Goal: Check status: Check status

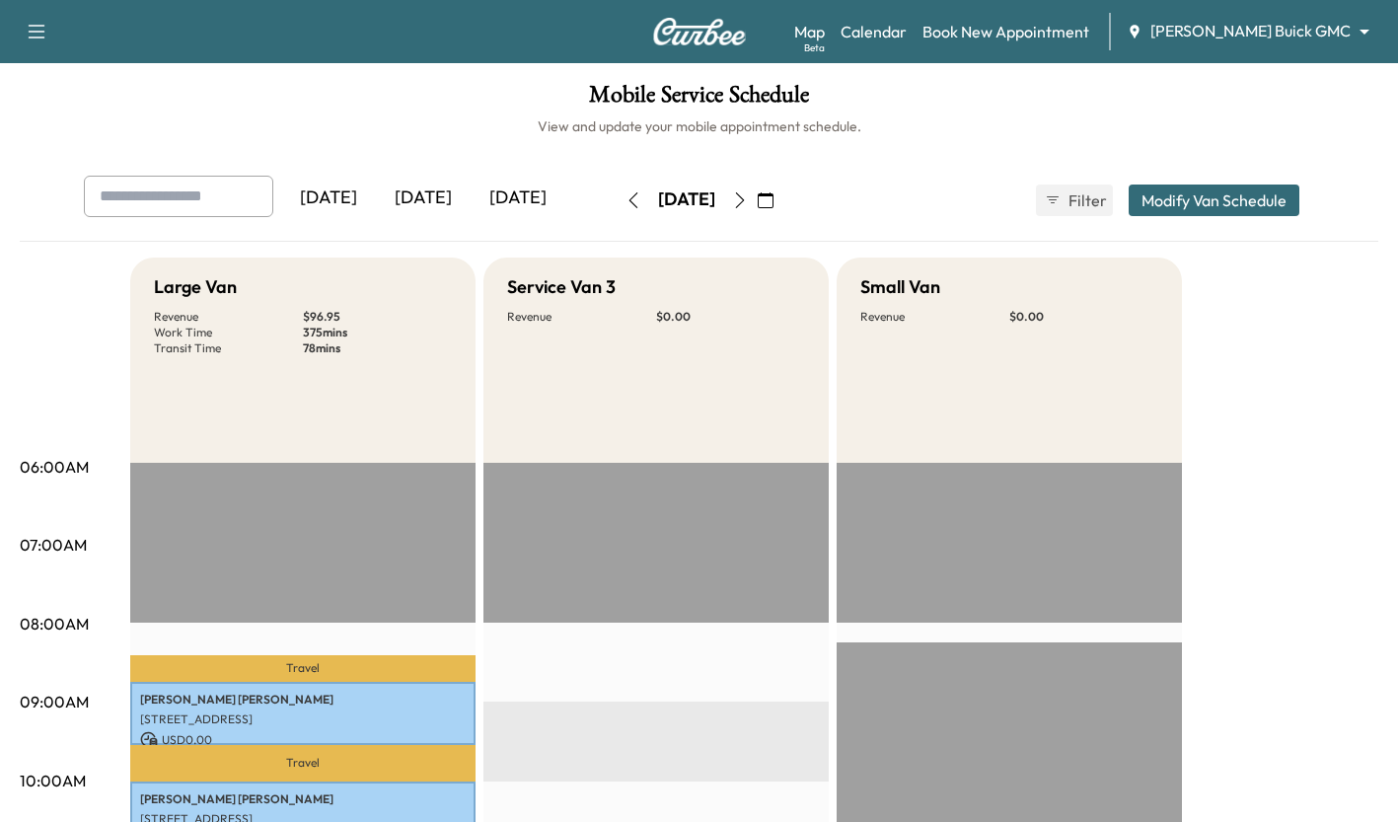
click at [417, 197] on div "[DATE]" at bounding box center [423, 198] width 95 height 45
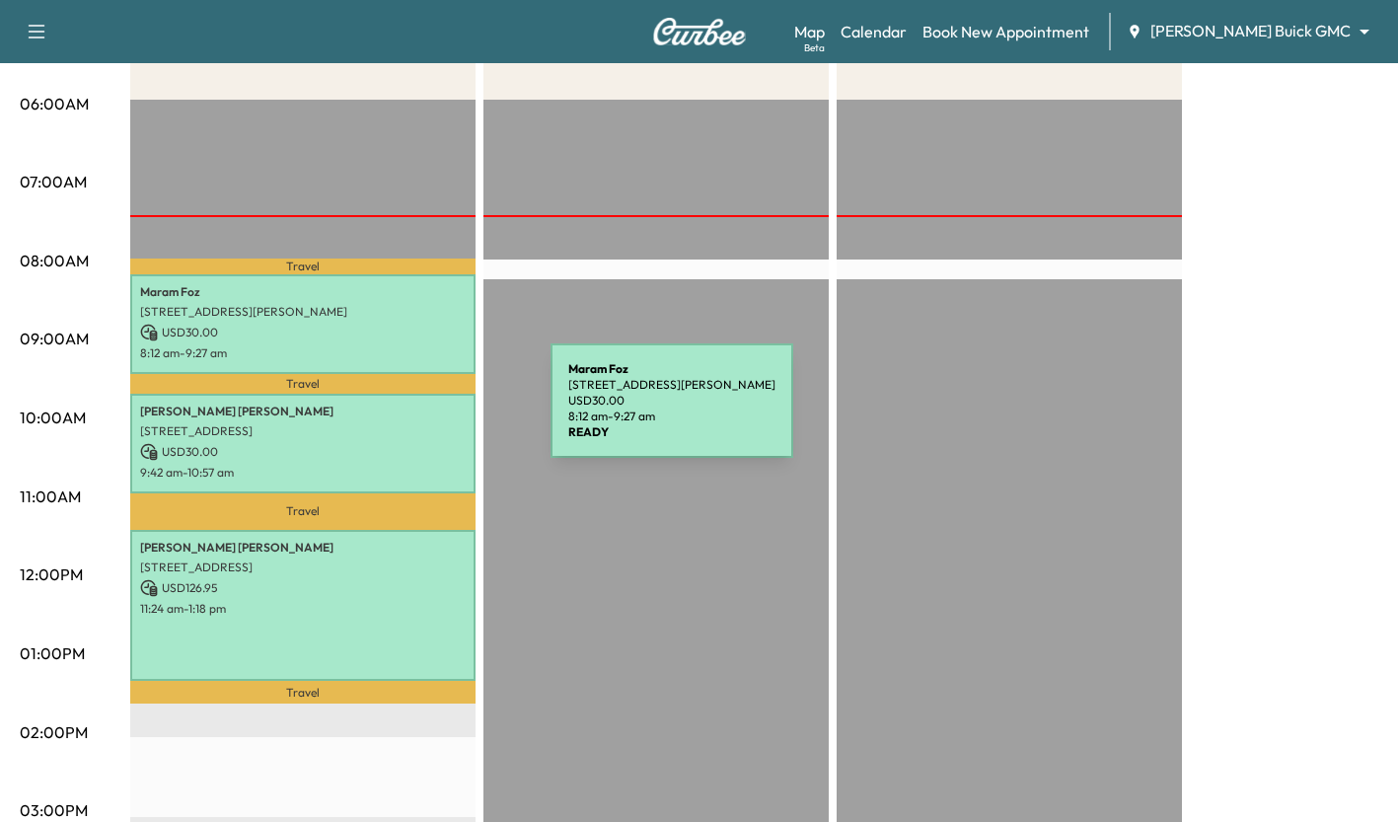
scroll to position [365, 0]
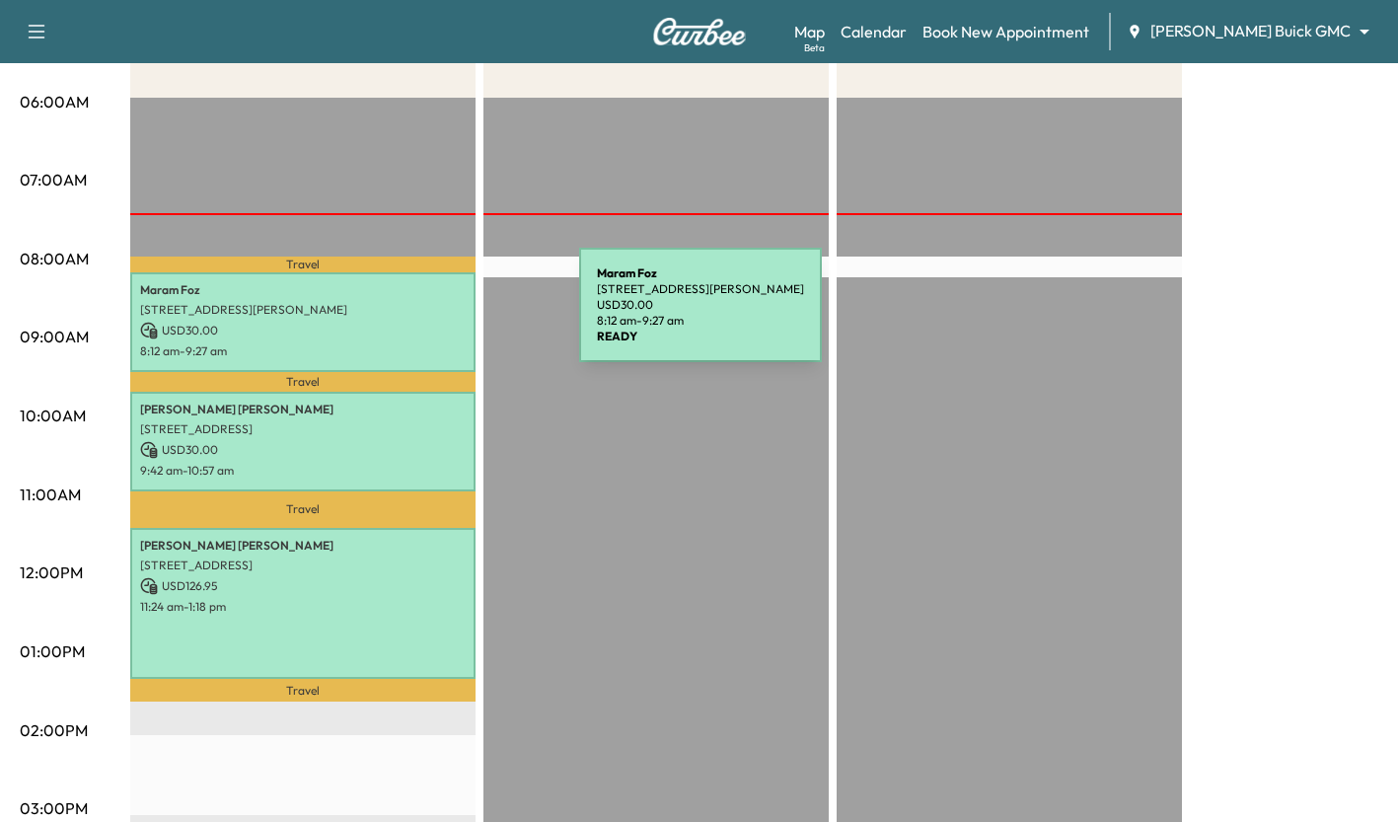
click at [431, 317] on div "Maram Foz [STREET_ADDRESS][PERSON_NAME] USD 30.00 8:12 am - 9:27 am" at bounding box center [302, 322] width 345 height 100
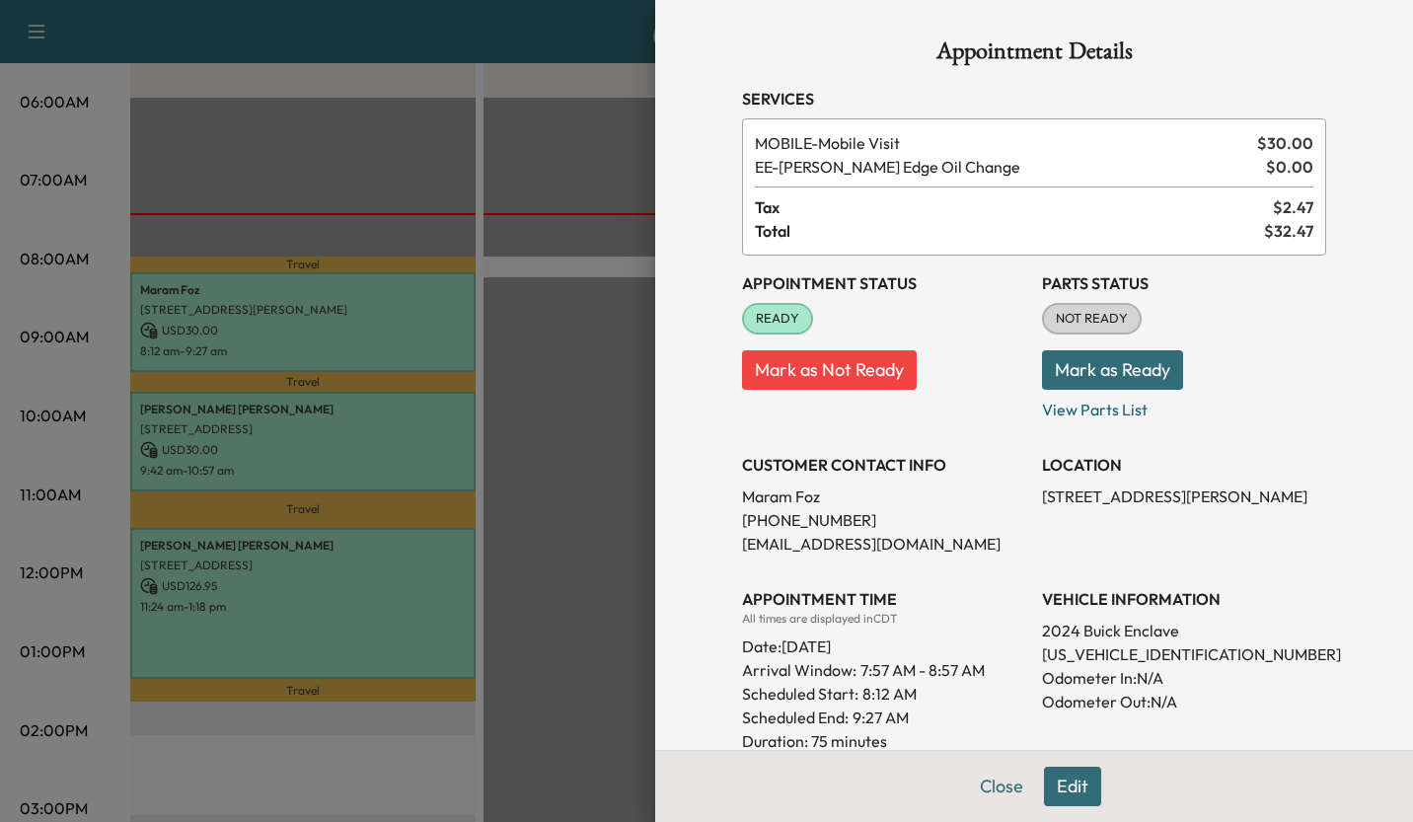
click at [561, 305] on div at bounding box center [706, 411] width 1413 height 822
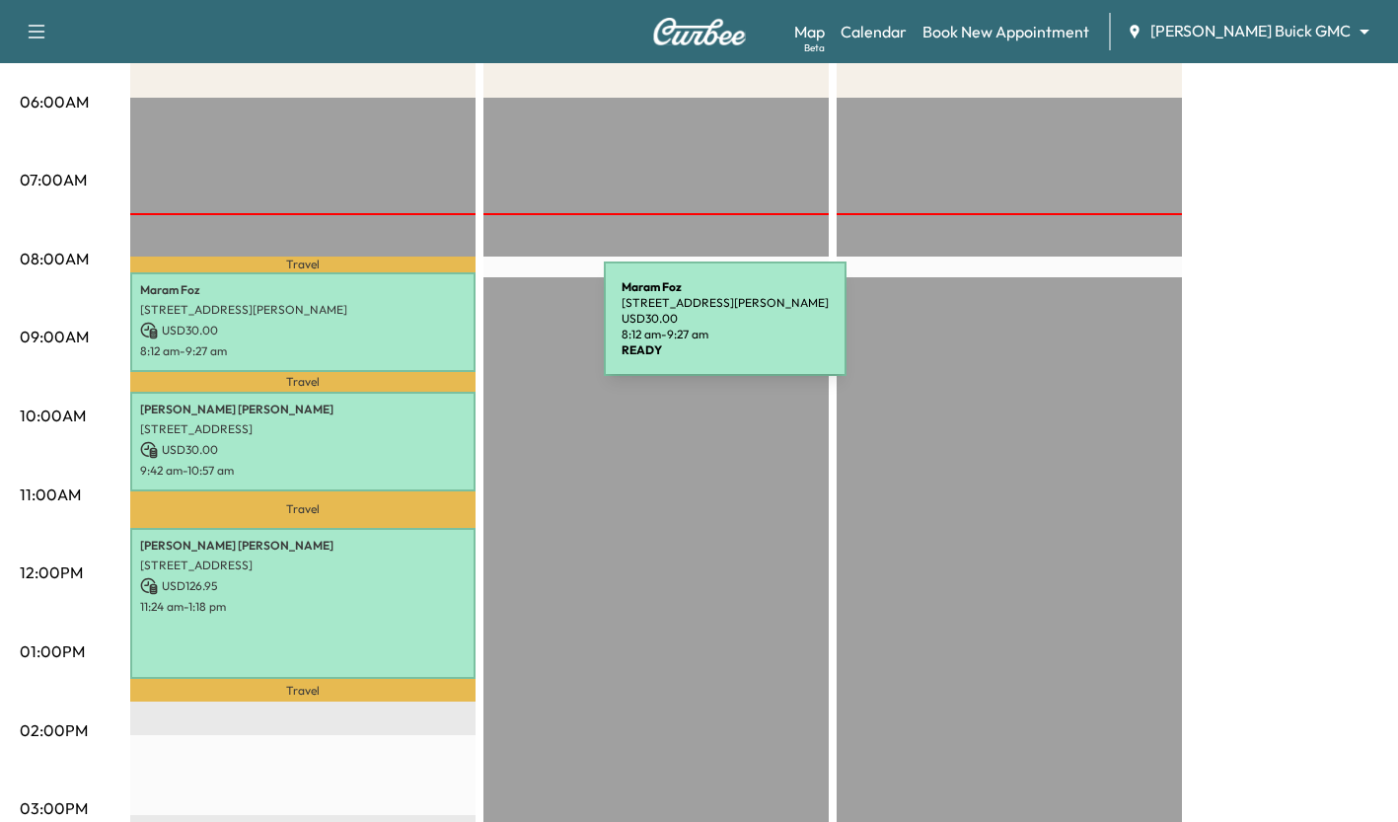
click at [456, 331] on p "USD 30.00" at bounding box center [303, 331] width 326 height 18
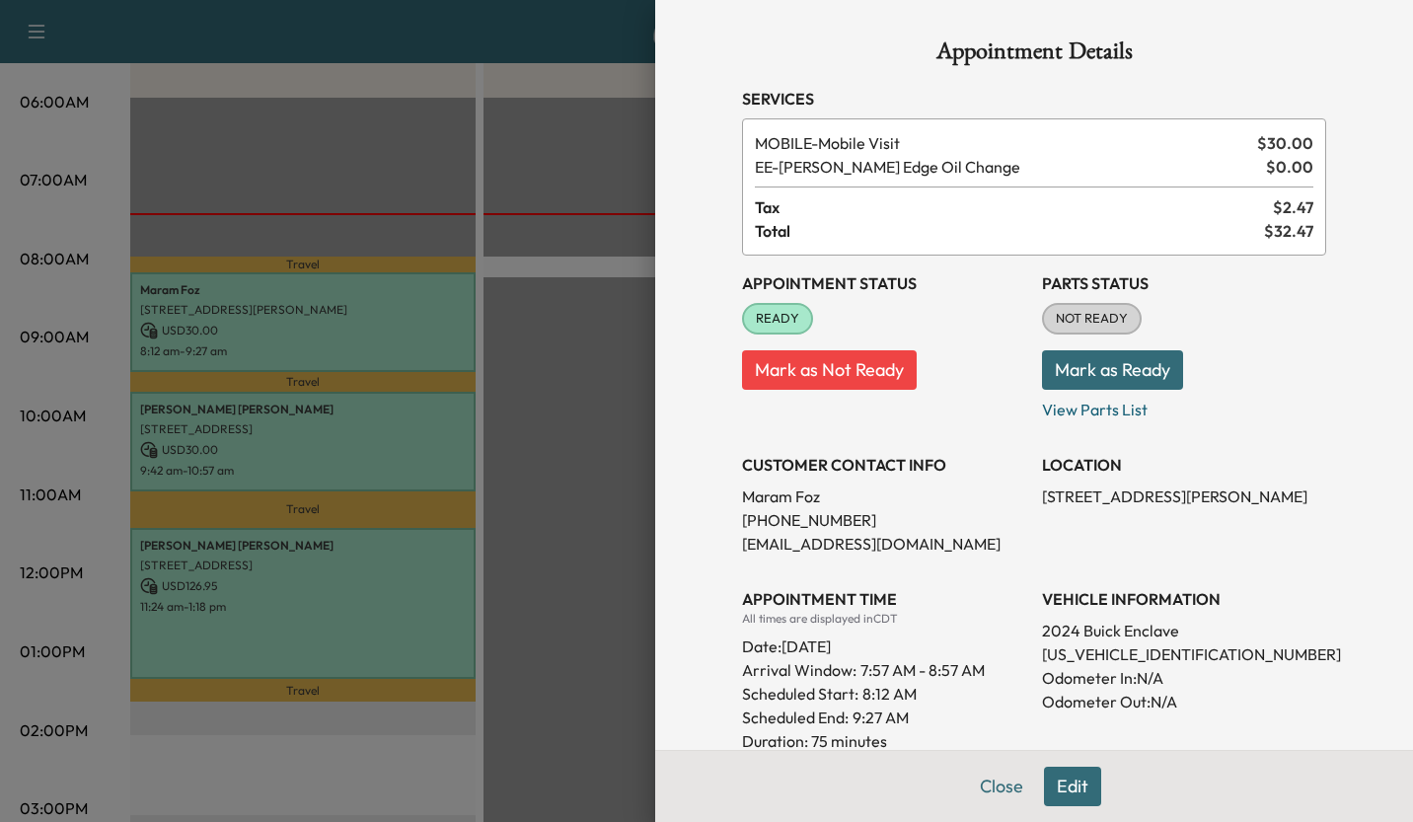
click at [554, 414] on div at bounding box center [706, 411] width 1413 height 822
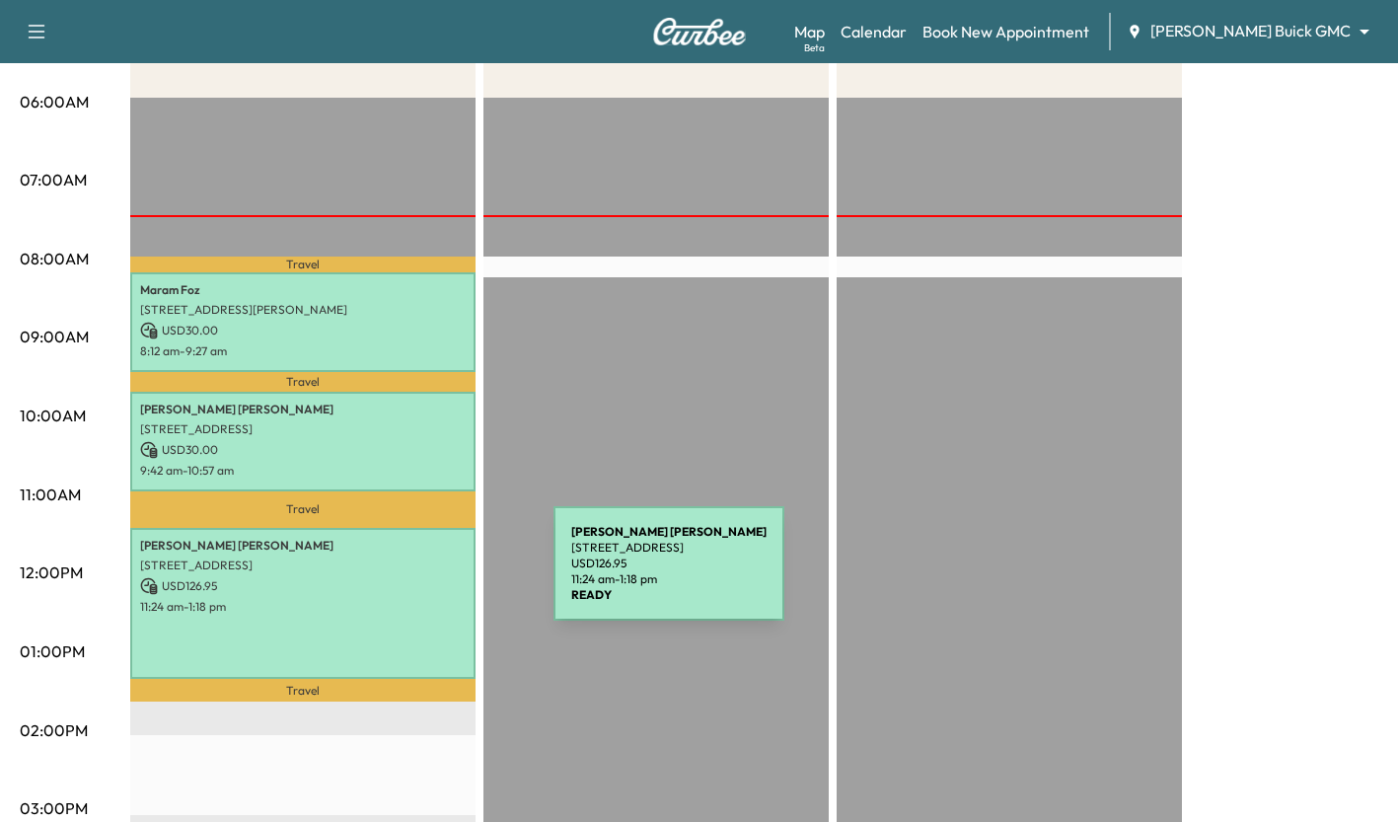
click at [406, 577] on p "USD 126.95" at bounding box center [303, 586] width 326 height 18
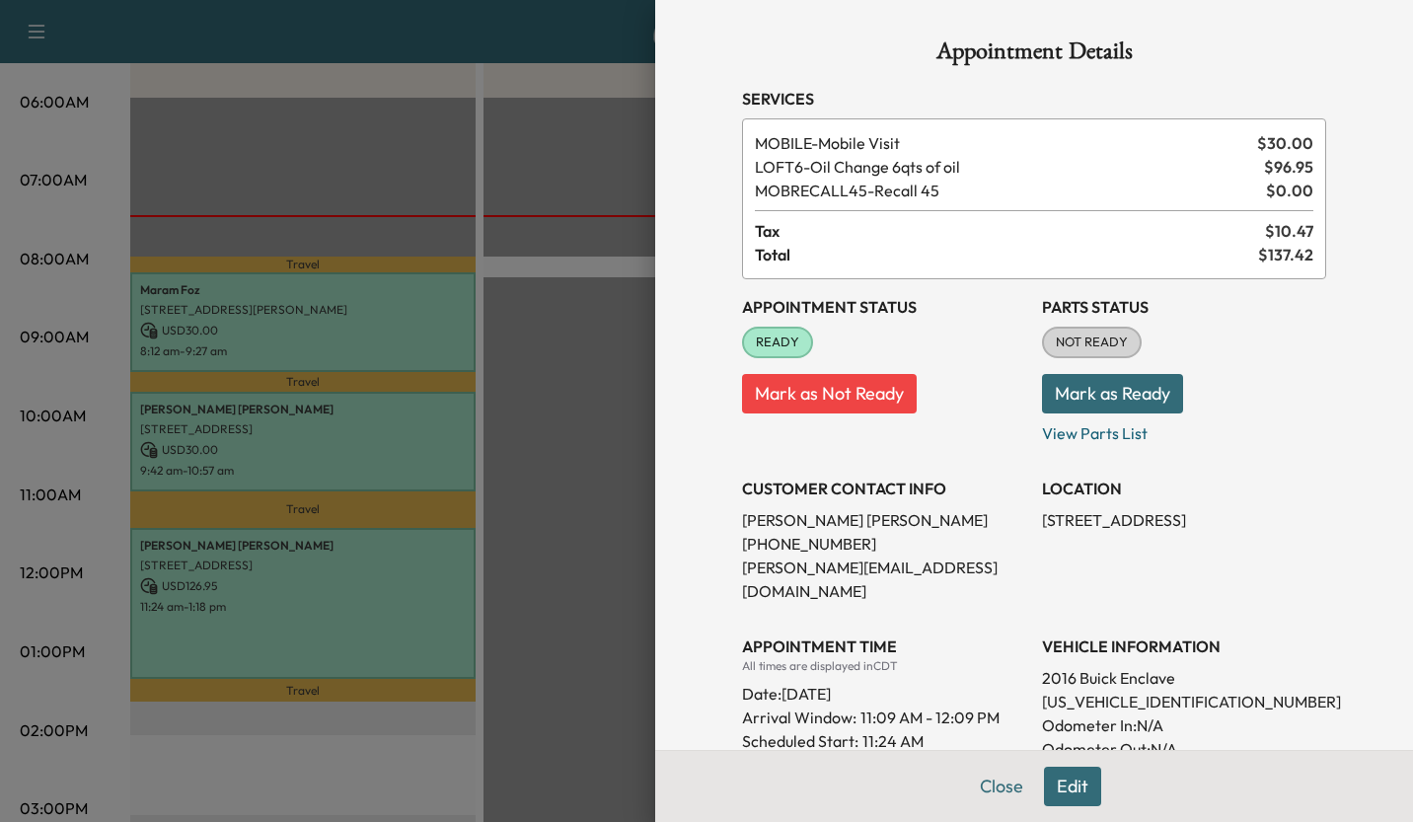
click at [669, 431] on div "Appointment Details Services MOBILE - Mobile Visit $ 30.00 LOFT6 - Oil Change 6…" at bounding box center [1034, 411] width 758 height 822
click at [425, 427] on div at bounding box center [706, 411] width 1413 height 822
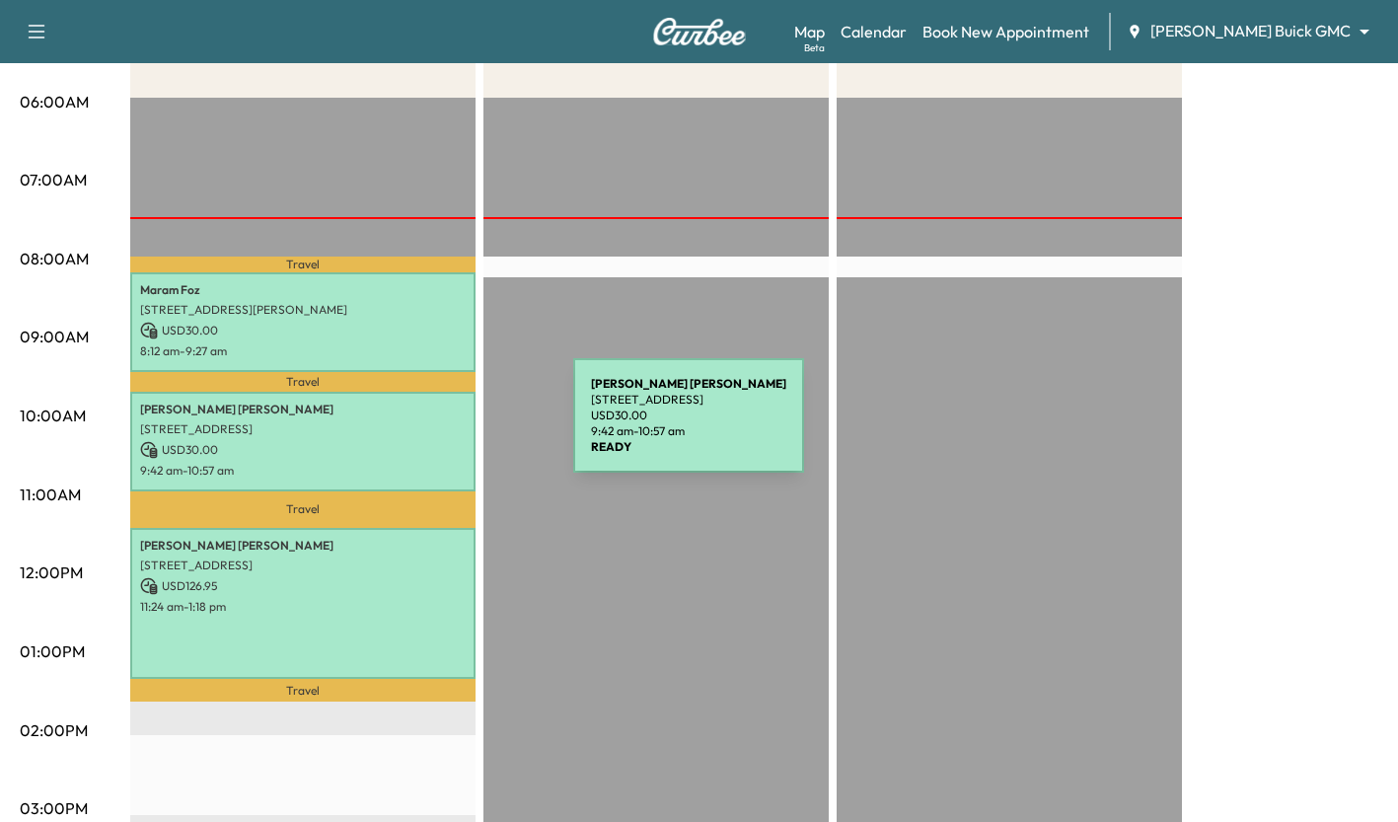
click at [425, 427] on p "[STREET_ADDRESS]" at bounding box center [303, 429] width 326 height 16
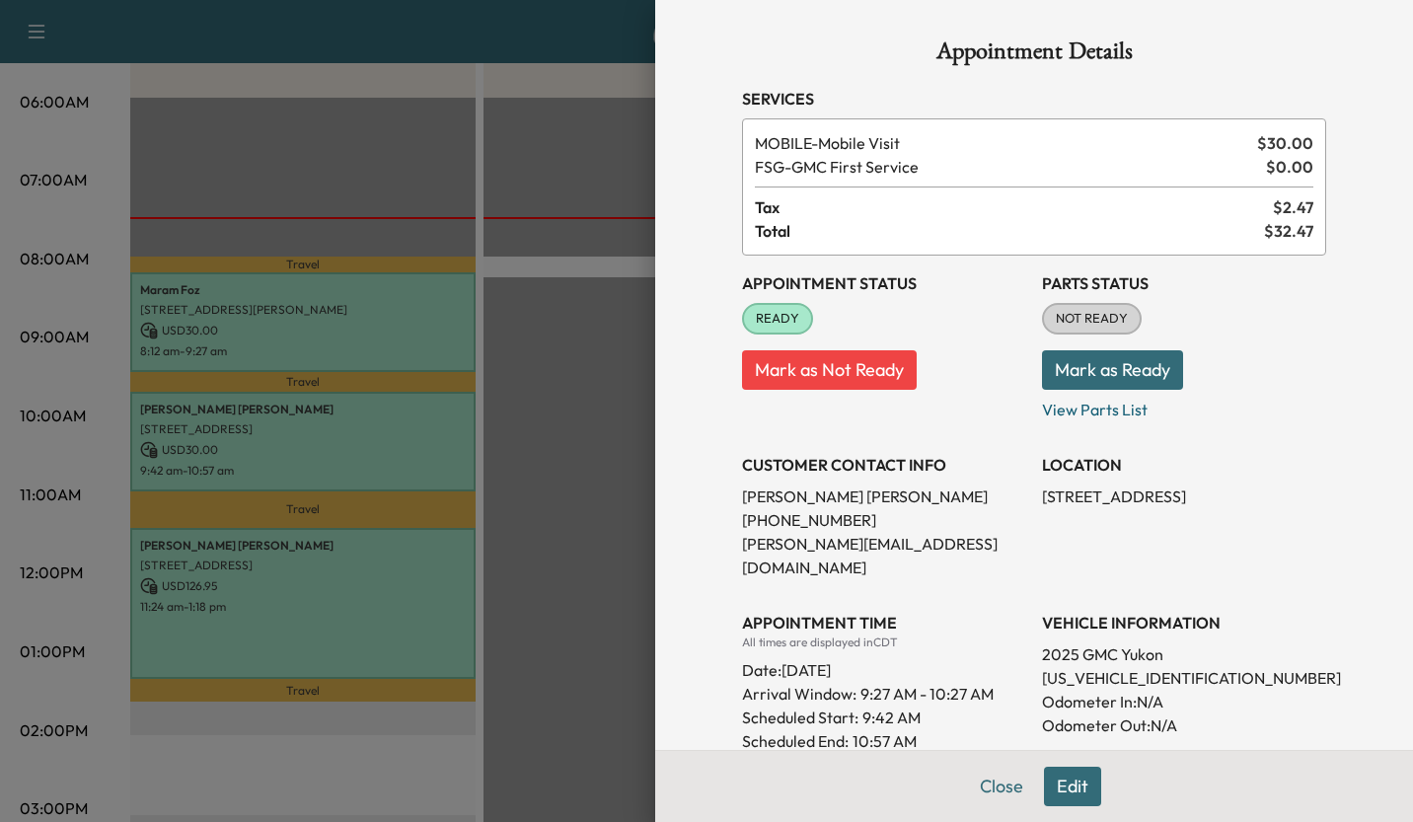
click at [573, 426] on div at bounding box center [706, 411] width 1413 height 822
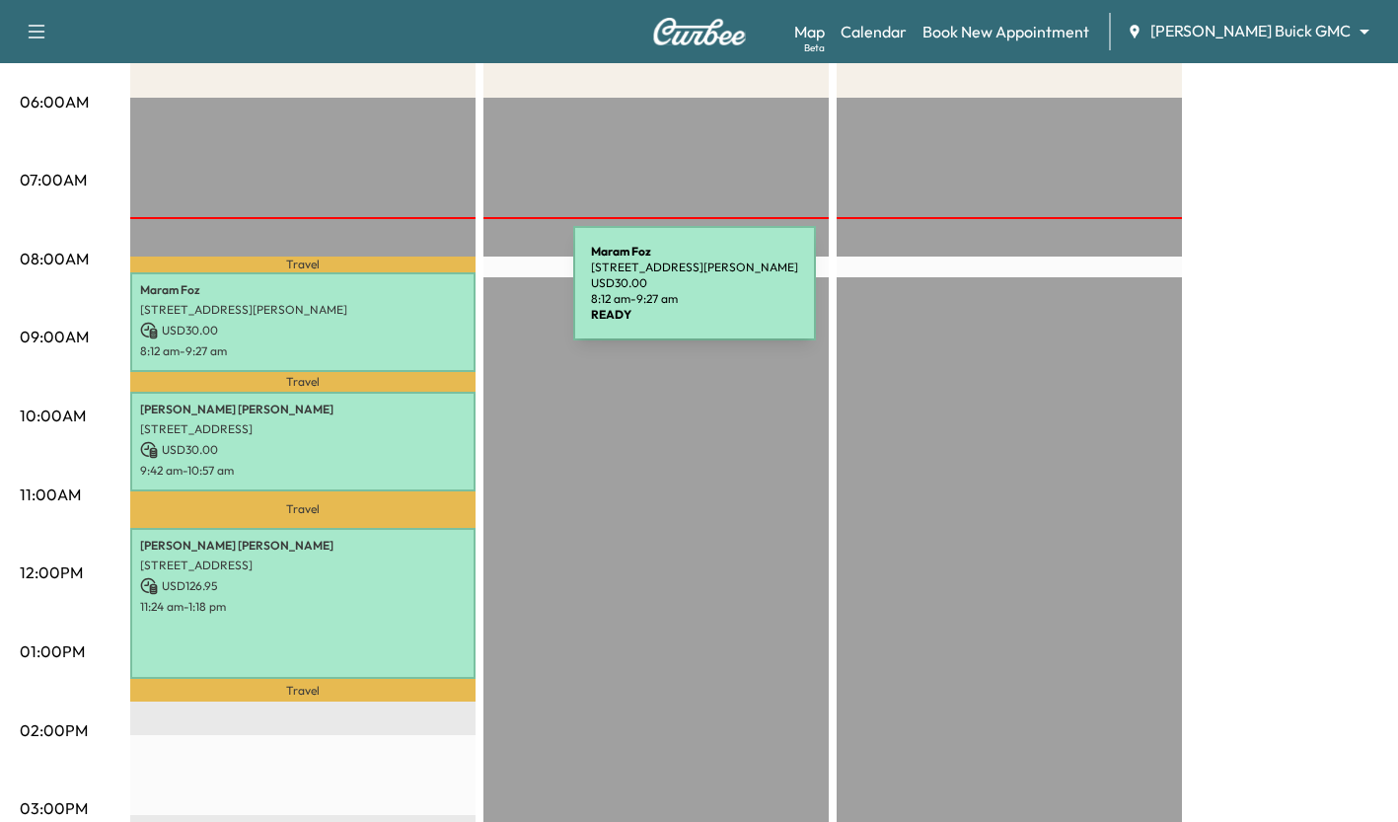
click at [425, 295] on p "Maram Foz" at bounding box center [303, 290] width 326 height 16
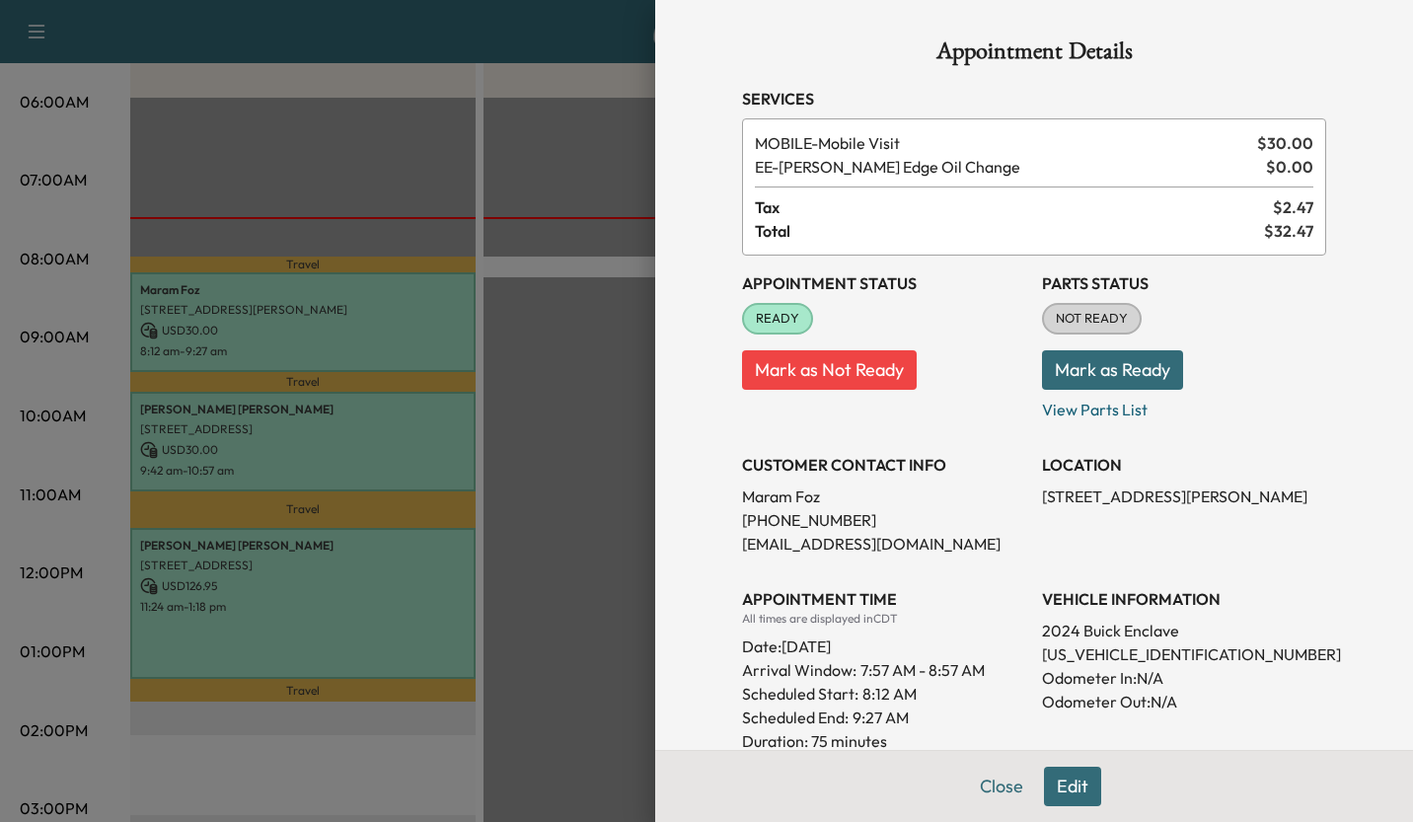
click at [615, 367] on div at bounding box center [706, 411] width 1413 height 822
